Goal: Task Accomplishment & Management: Complete application form

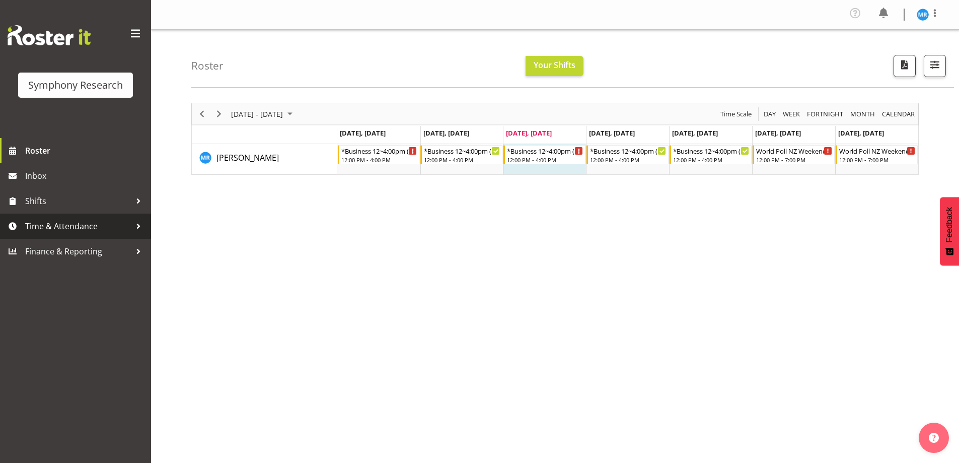
click at [86, 228] on span "Time & Attendance" at bounding box center [78, 225] width 106 height 15
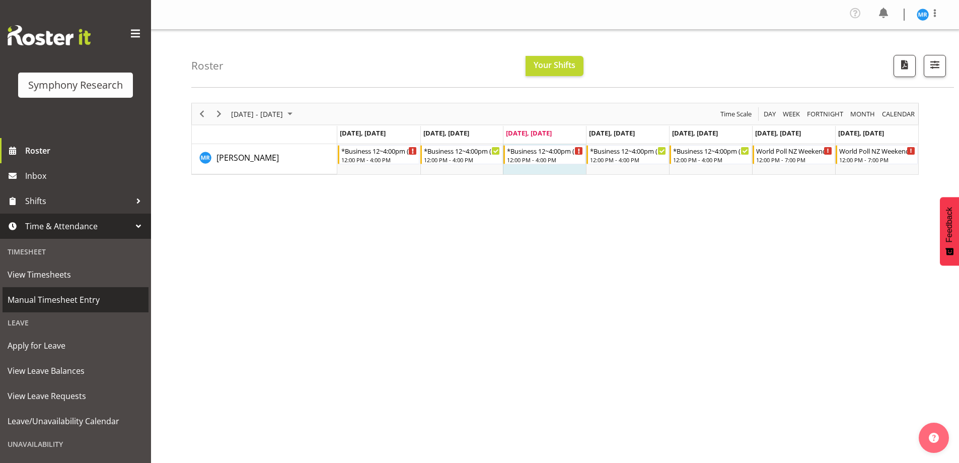
click at [55, 298] on span "Manual Timesheet Entry" at bounding box center [76, 299] width 136 height 15
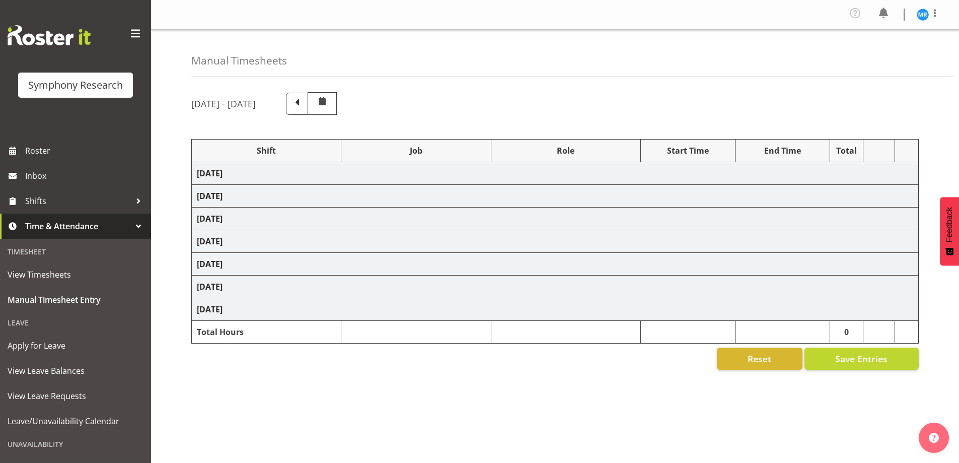
select select "81297"
select select "10587"
select select "81297"
select select "10587"
select select "47"
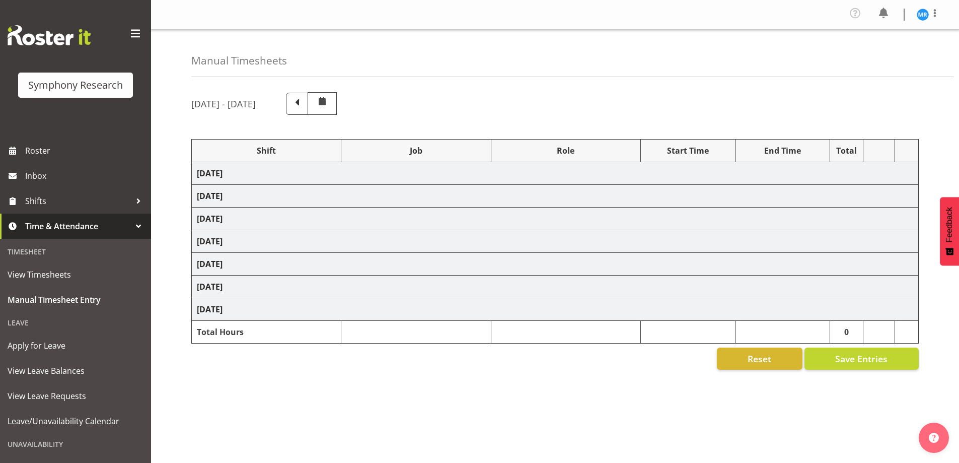
select select "81297"
select select "10587"
select select "81297"
select select "10587"
select select "47"
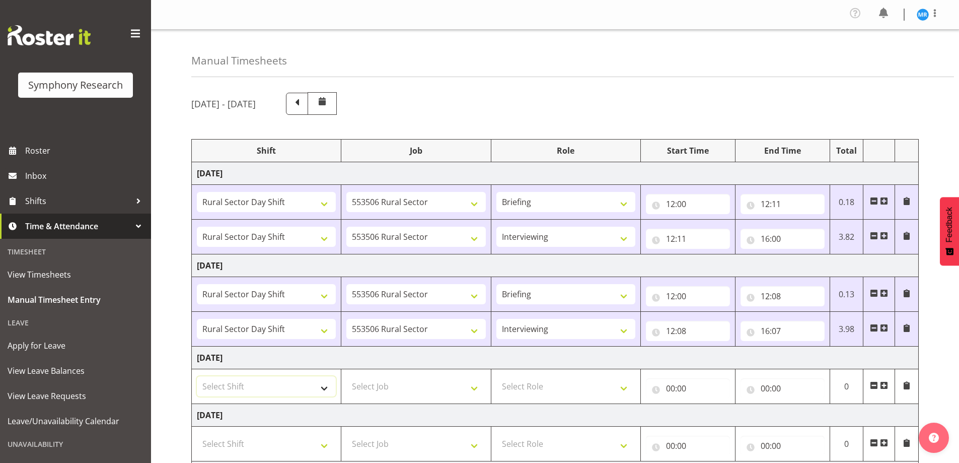
click at [325, 388] on select "Select Shift !!Weekend Residential (Roster IT Shift Label) *Business 9/10am ~ 4…" at bounding box center [266, 386] width 139 height 20
select select "81297"
click at [197, 376] on select "Select Shift !!Weekend Residential (Roster IT Shift Label) *Business 9/10am ~ 4…" at bounding box center [266, 386] width 139 height 20
click at [469, 396] on select "Select Job 550060 IF Admin 553492 World Poll Aus Wave 2 Main 2025 553493 World …" at bounding box center [415, 386] width 139 height 20
select select "10587"
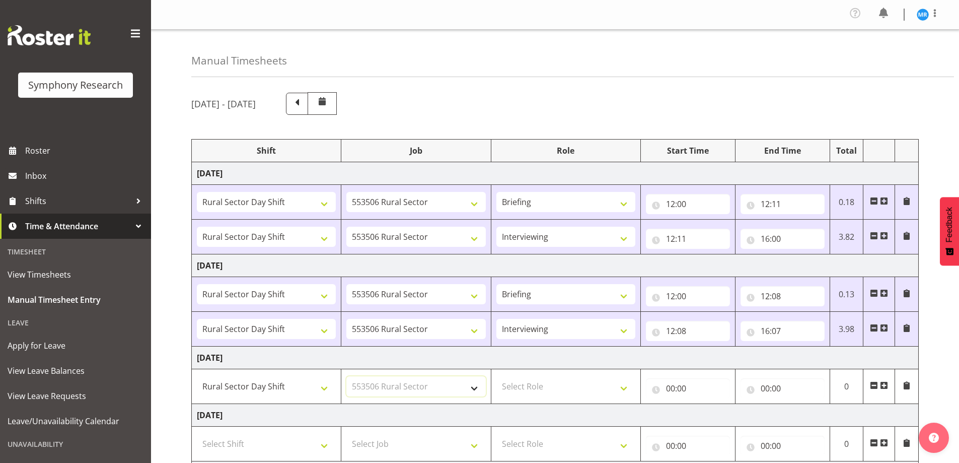
click at [346, 376] on select "Select Job 550060 IF Admin 553492 World Poll Aus Wave 2 Main 2025 553493 World …" at bounding box center [415, 386] width 139 height 20
click at [624, 390] on select "Select Role Briefing Interviewing" at bounding box center [565, 386] width 139 height 20
select select "297"
click at [496, 376] on select "Select Role Briefing Interviewing" at bounding box center [565, 386] width 139 height 20
click at [676, 390] on input "00:00" at bounding box center [688, 388] width 84 height 20
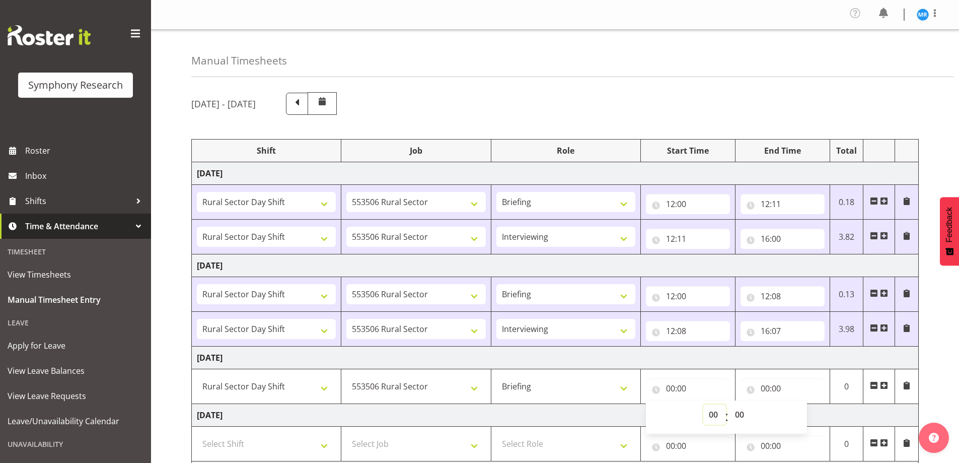
click at [709, 412] on select "00 01 02 03 04 05 06 07 08 09 10 11 12 13 14 15 16 17 18 19 20 21 22 23" at bounding box center [714, 414] width 23 height 20
select select "12"
click at [703, 404] on select "00 01 02 03 04 05 06 07 08 09 10 11 12 13 14 15 16 17 18 19 20 21 22 23" at bounding box center [714, 414] width 23 height 20
type input "12:00"
click at [774, 386] on input "00:00" at bounding box center [783, 388] width 84 height 20
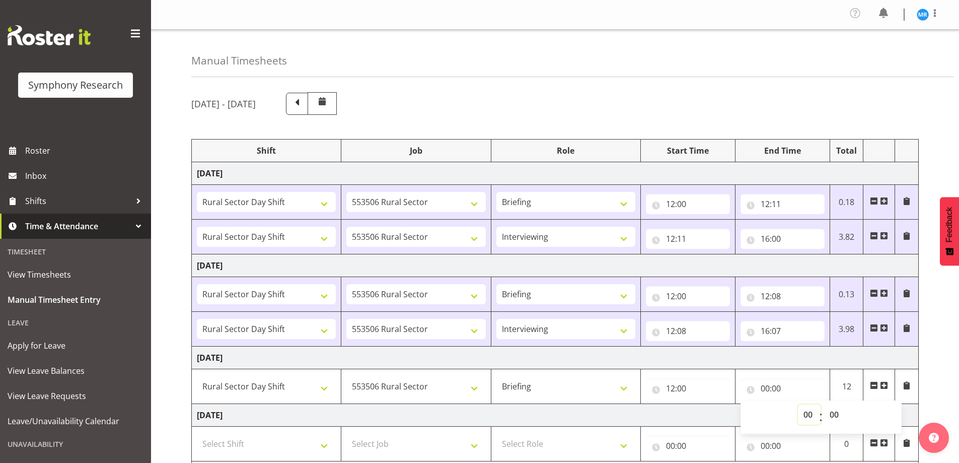
click at [809, 410] on select "00 01 02 03 04 05 06 07 08 09 10 11 12 13 14 15 16 17 18 19 20 21 22 23" at bounding box center [809, 414] width 23 height 20
select select "12"
click at [798, 404] on select "00 01 02 03 04 05 06 07 08 09 10 11 12 13 14 15 16 17 18 19 20 21 22 23" at bounding box center [809, 414] width 23 height 20
type input "12:00"
click at [834, 414] on select "00 01 02 03 04 05 06 07 08 09 10 11 12 13 14 15 16 17 18 19 20 21 22 23 24 25 2…" at bounding box center [835, 414] width 23 height 20
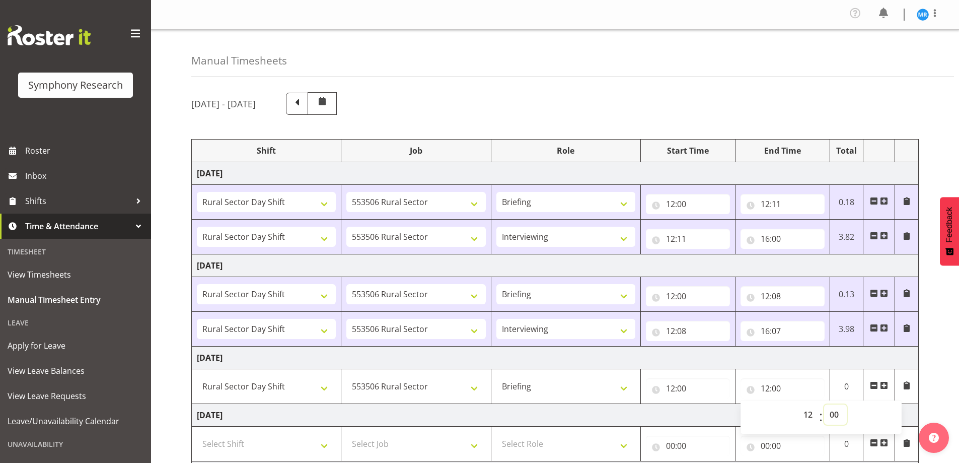
select select "10"
click at [824, 404] on select "00 01 02 03 04 05 06 07 08 09 10 11 12 13 14 15 16 17 18 19 20 21 22 23 24 25 2…" at bounding box center [835, 414] width 23 height 20
type input "12:10"
click at [930, 340] on div "[DATE] - [DATE] Shift Job Role Start Time End Time Total [DATE] !!Weekend Resid…" at bounding box center [575, 387] width 768 height 605
click at [887, 383] on span at bounding box center [884, 385] width 8 height 8
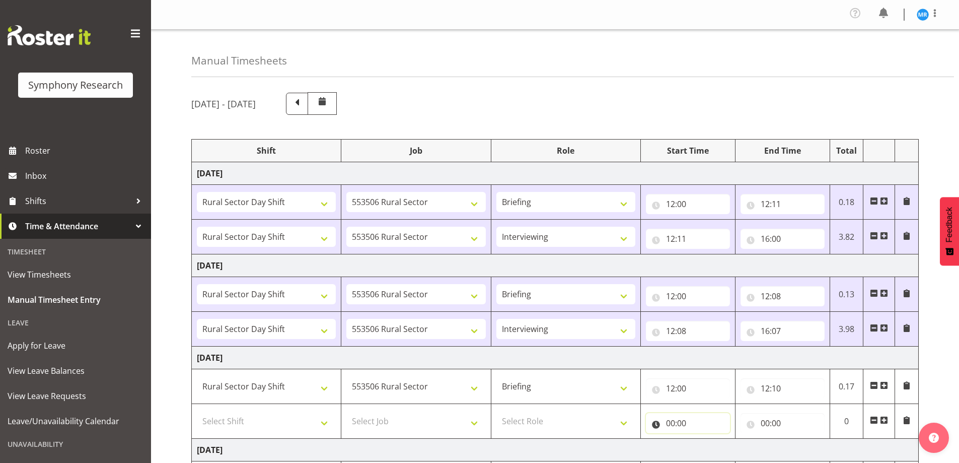
click at [687, 425] on input "00:00" at bounding box center [688, 423] width 84 height 20
click at [713, 447] on select "00 01 02 03 04 05 06 07 08 09 10 11 12 13 14 15 16 17 18 19 20 21 22 23" at bounding box center [714, 449] width 23 height 20
select select "12"
click at [703, 439] on select "00 01 02 03 04 05 06 07 08 09 10 11 12 13 14 15 16 17 18 19 20 21 22 23" at bounding box center [714, 449] width 23 height 20
type input "12:00"
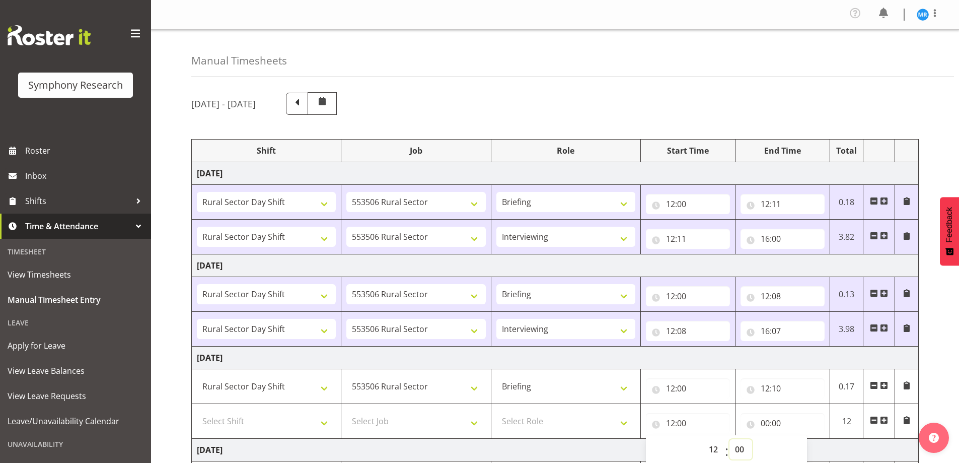
click at [737, 449] on select "00 01 02 03 04 05 06 07 08 09 10 11 12 13 14 15 16 17 18 19 20 21 22 23 24 25 2…" at bounding box center [741, 449] width 23 height 20
select select "10"
click at [730, 439] on select "00 01 02 03 04 05 06 07 08 09 10 11 12 13 14 15 16 17 18 19 20 21 22 23 24 25 2…" at bounding box center [741, 449] width 23 height 20
type input "12:10"
click at [774, 419] on input "00:00" at bounding box center [783, 423] width 84 height 20
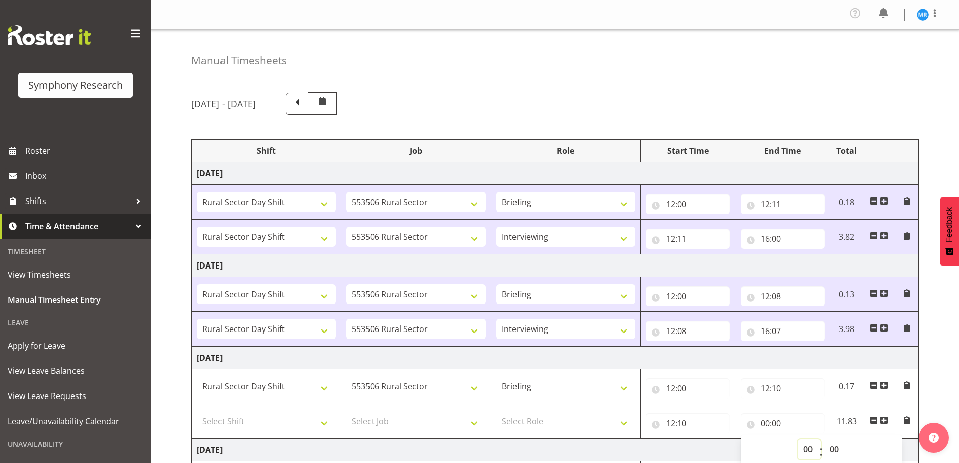
click at [804, 450] on select "00 01 02 03 04 05 06 07 08 09 10 11 12 13 14 15 16 17 18 19 20 21 22 23" at bounding box center [809, 449] width 23 height 20
select select "16"
click at [798, 439] on select "00 01 02 03 04 05 06 07 08 09 10 11 12 13 14 15 16 17 18 19 20 21 22 23" at bounding box center [809, 449] width 23 height 20
type input "16:00"
click at [948, 371] on div "[DATE] - [DATE] Shift Job Role Start Time End Time Total [DATE] !!Weekend Resid…" at bounding box center [575, 405] width 768 height 640
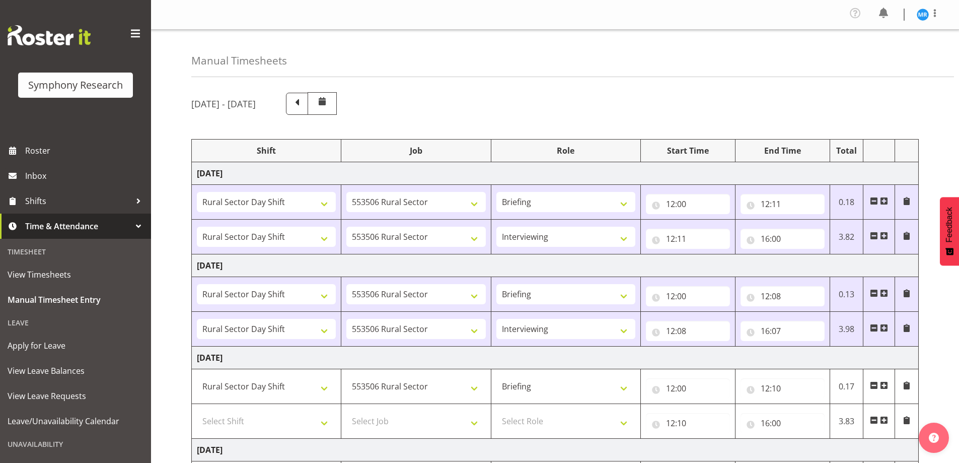
scroll to position [269, 0]
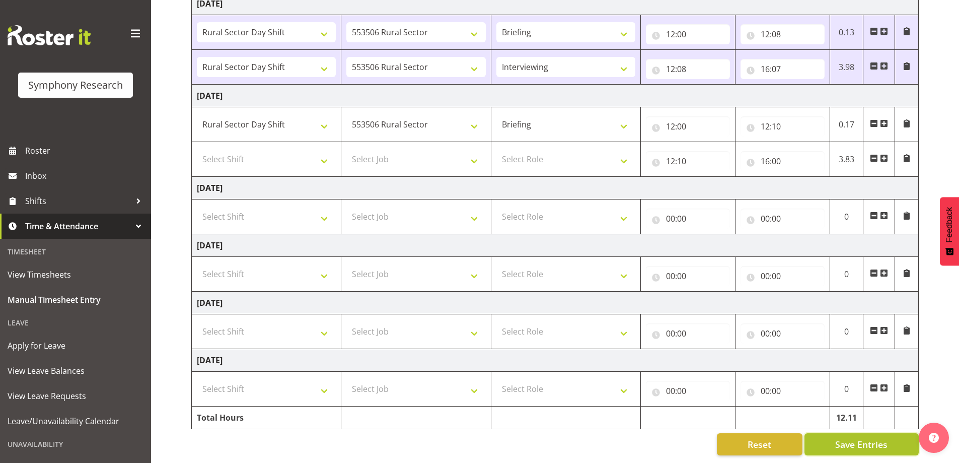
click at [847, 438] on span "Save Entries" at bounding box center [861, 444] width 52 height 13
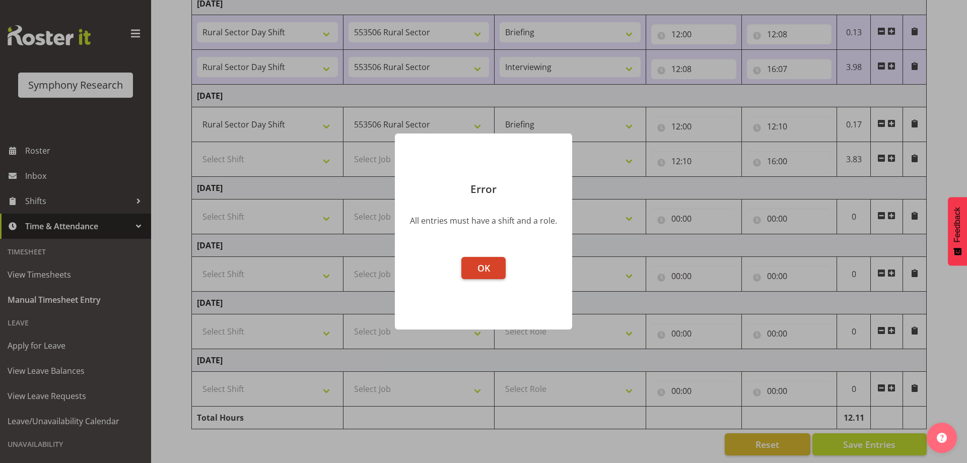
click at [488, 275] on button "OK" at bounding box center [483, 268] width 44 height 22
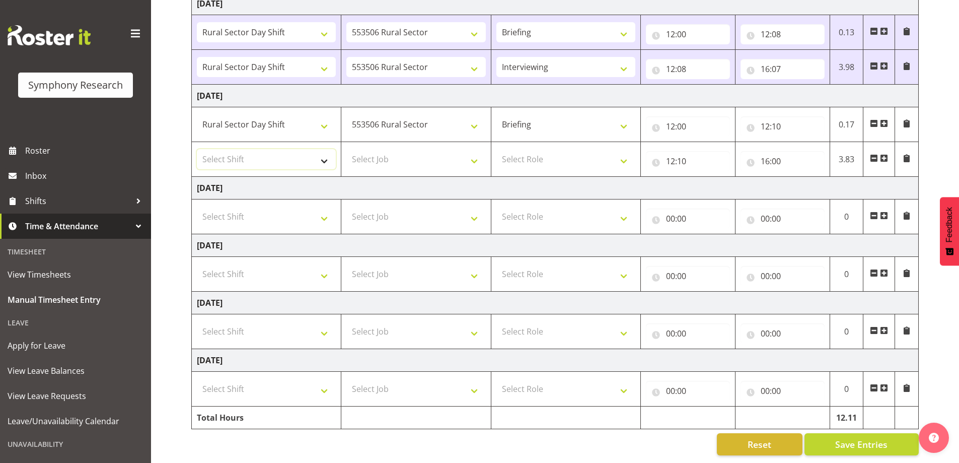
click at [321, 162] on select "Select Shift !!Weekend Residential (Roster IT Shift Label) *Business 9/10am ~ 4…" at bounding box center [266, 159] width 139 height 20
select select "81297"
click at [197, 149] on select "Select Shift !!Weekend Residential (Roster IT Shift Label) *Business 9/10am ~ 4…" at bounding box center [266, 159] width 139 height 20
click at [452, 153] on select "Select Job 550060 IF Admin 553492 World Poll Aus Wave 2 Main 2025 553493 World …" at bounding box center [415, 159] width 139 height 20
select select "10587"
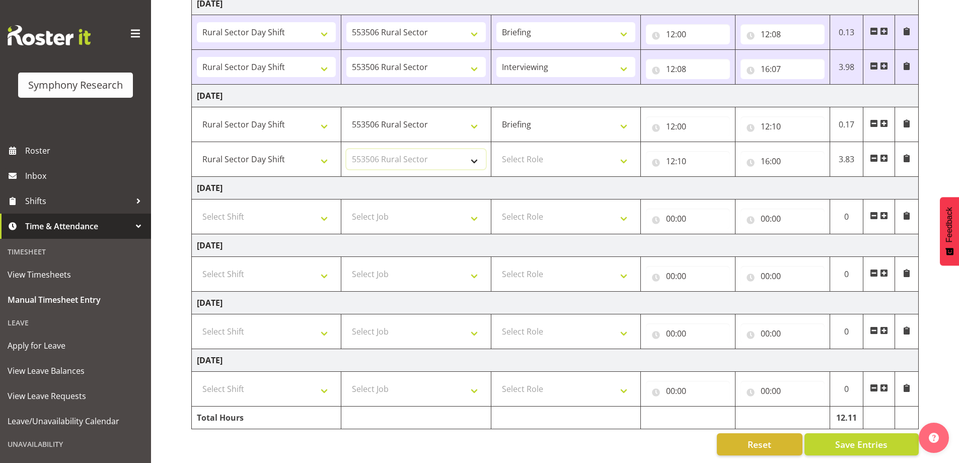
click at [346, 149] on select "Select Job 550060 IF Admin 553492 World Poll Aus Wave 2 Main 2025 553493 World …" at bounding box center [415, 159] width 139 height 20
click at [583, 149] on select "Select Role Briefing Interviewing" at bounding box center [565, 159] width 139 height 20
select select "47"
click at [496, 149] on select "Select Role Briefing Interviewing" at bounding box center [565, 159] width 139 height 20
click at [855, 439] on span "Save Entries" at bounding box center [861, 444] width 52 height 13
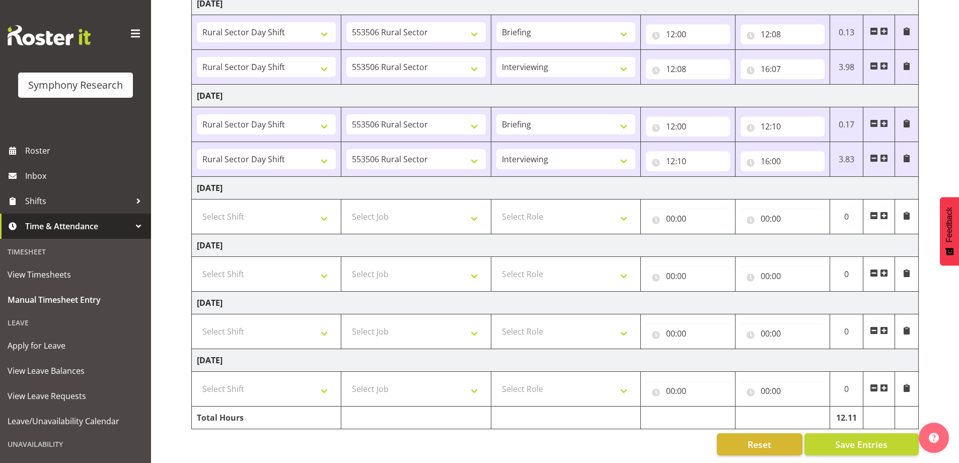
click at [168, 28] on div "Manual Timesheets [DATE] - [DATE] Shift Job Role Start Time End Time Total [DAT…" at bounding box center [555, 115] width 808 height 695
click at [784, 117] on input "12:10" at bounding box center [783, 126] width 84 height 20
click at [838, 145] on select "00 01 02 03 04 05 06 07 08 09 10 11 12 13 14 15 16 17 18 19 20 21 22 23 24 25 2…" at bounding box center [835, 152] width 23 height 20
click at [837, 142] on select "00 01 02 03 04 05 06 07 08 09 10 11 12 13 14 15 16 17 18 19 20 21 22 23 24 25 2…" at bounding box center [835, 152] width 23 height 20
select select "5"
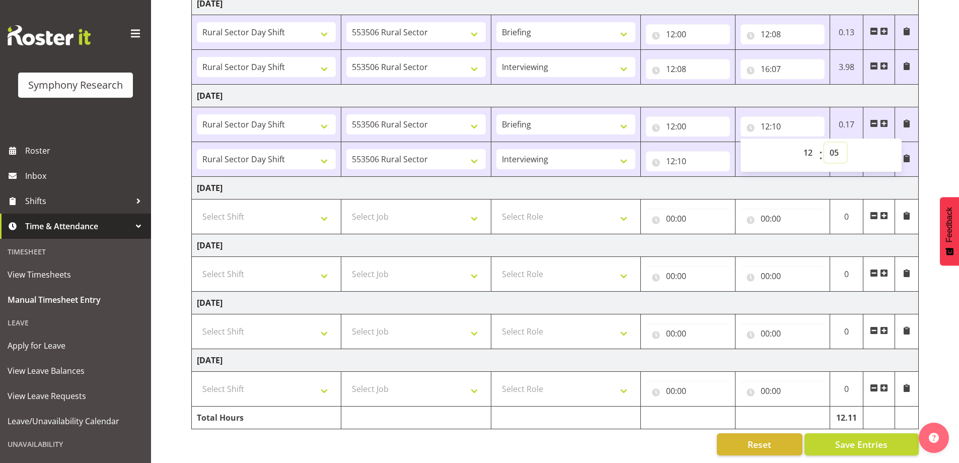
click at [824, 142] on select "00 01 02 03 04 05 06 07 08 09 10 11 12 13 14 15 16 17 18 19 20 21 22 23 24 25 2…" at bounding box center [835, 152] width 23 height 20
type input "12:05"
click at [683, 155] on input "12:10" at bounding box center [688, 161] width 84 height 20
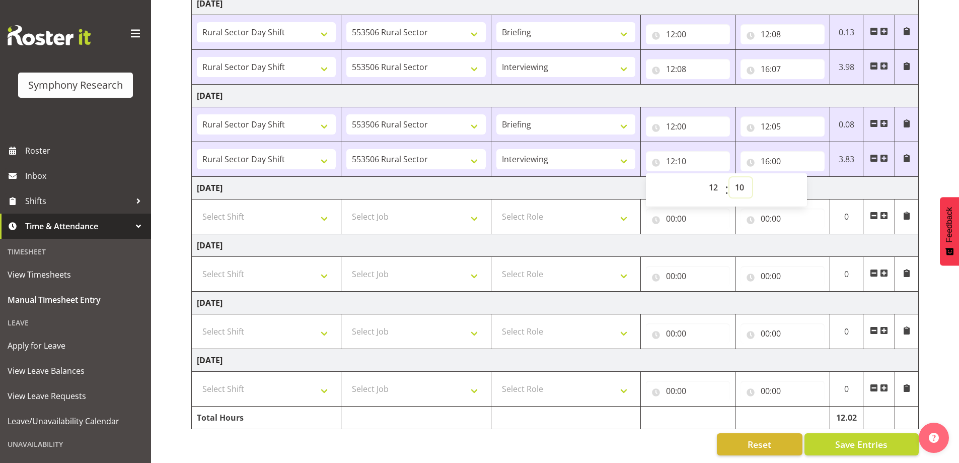
click at [743, 178] on select "00 01 02 03 04 05 06 07 08 09 10 11 12 13 14 15 16 17 18 19 20 21 22 23 24 25 2…" at bounding box center [741, 187] width 23 height 20
select select "5"
click at [730, 177] on select "00 01 02 03 04 05 06 07 08 09 10 11 12 13 14 15 16 17 18 19 20 21 22 23 24 25 2…" at bounding box center [741, 187] width 23 height 20
type input "12:05"
click at [593, 433] on div "Reset Save Entries" at bounding box center [554, 444] width 727 height 22
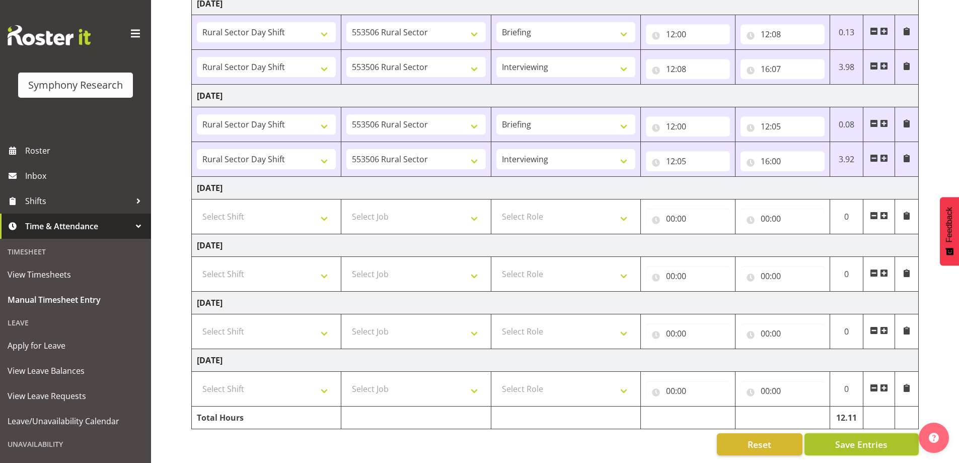
click at [867, 438] on span "Save Entries" at bounding box center [861, 444] width 52 height 13
